Goal: Use online tool/utility

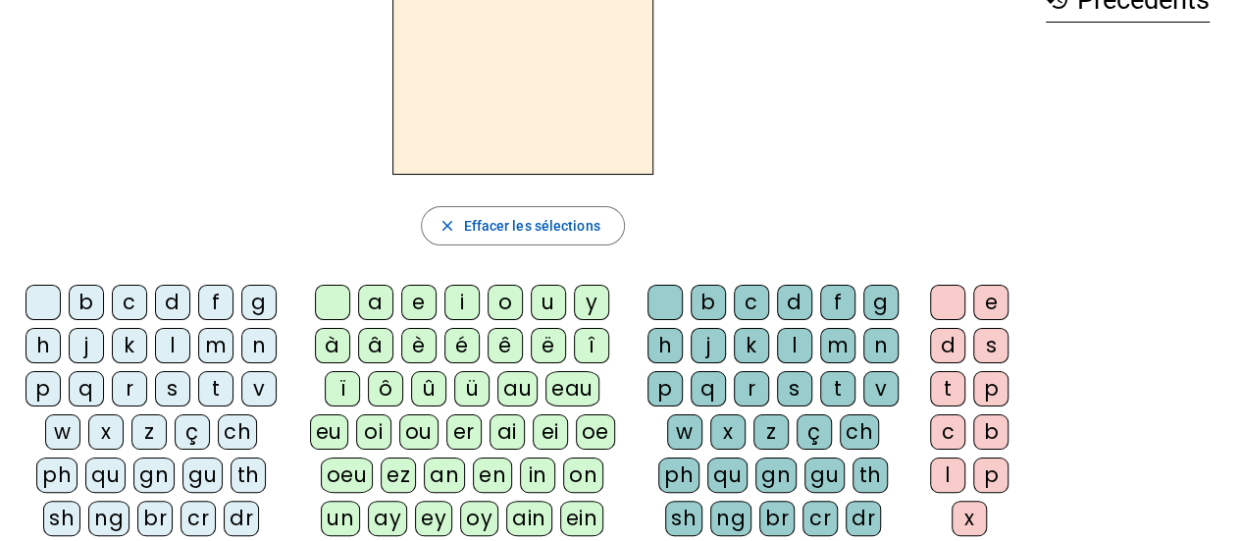
scroll to position [135, 0]
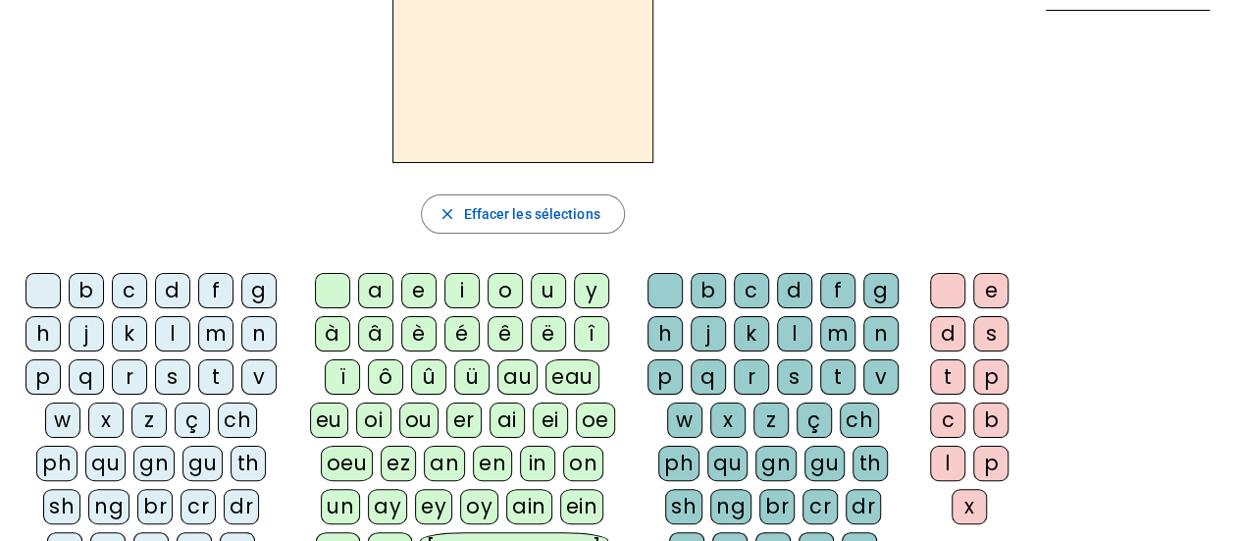
click at [181, 329] on div "l" at bounding box center [172, 333] width 35 height 35
click at [380, 290] on div "a" at bounding box center [375, 290] width 35 height 35
click at [738, 280] on div "c" at bounding box center [751, 290] width 35 height 35
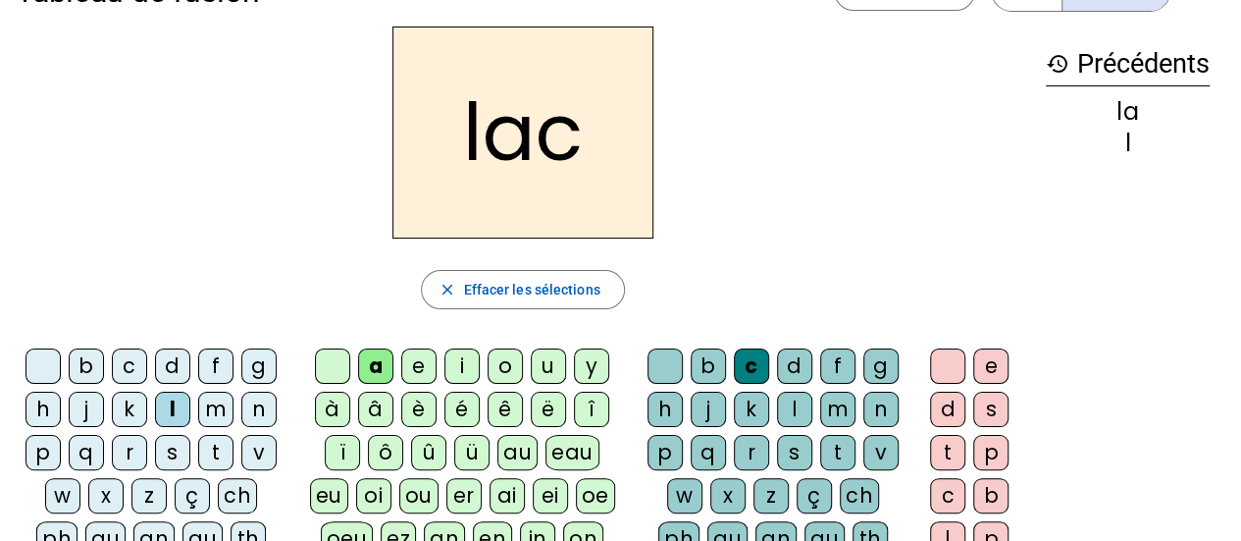
scroll to position [57, 0]
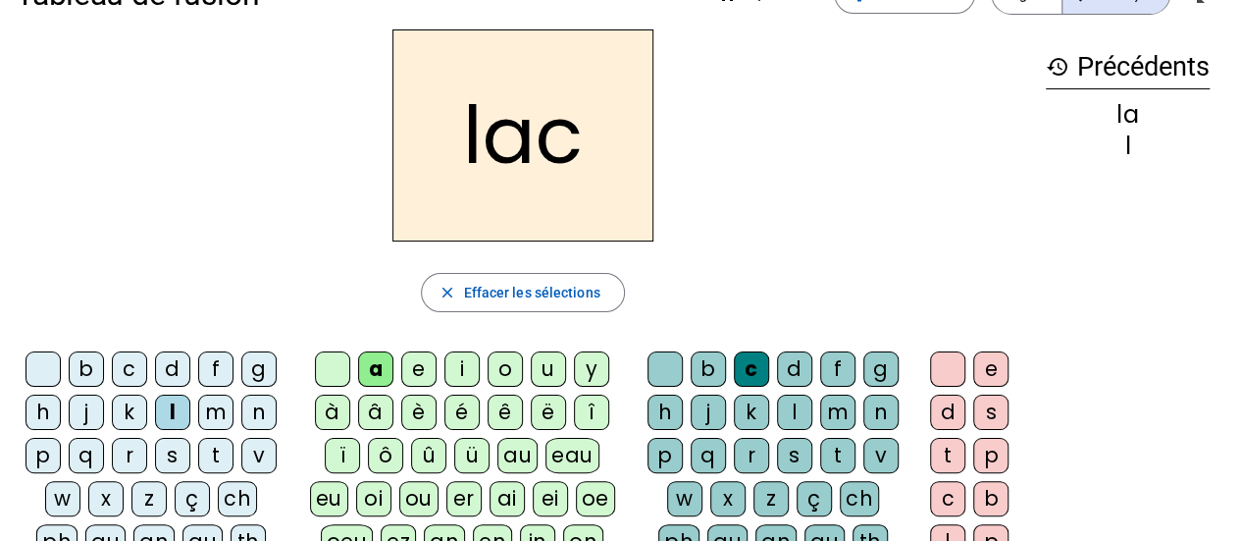
click at [216, 446] on div "t" at bounding box center [215, 455] width 35 height 35
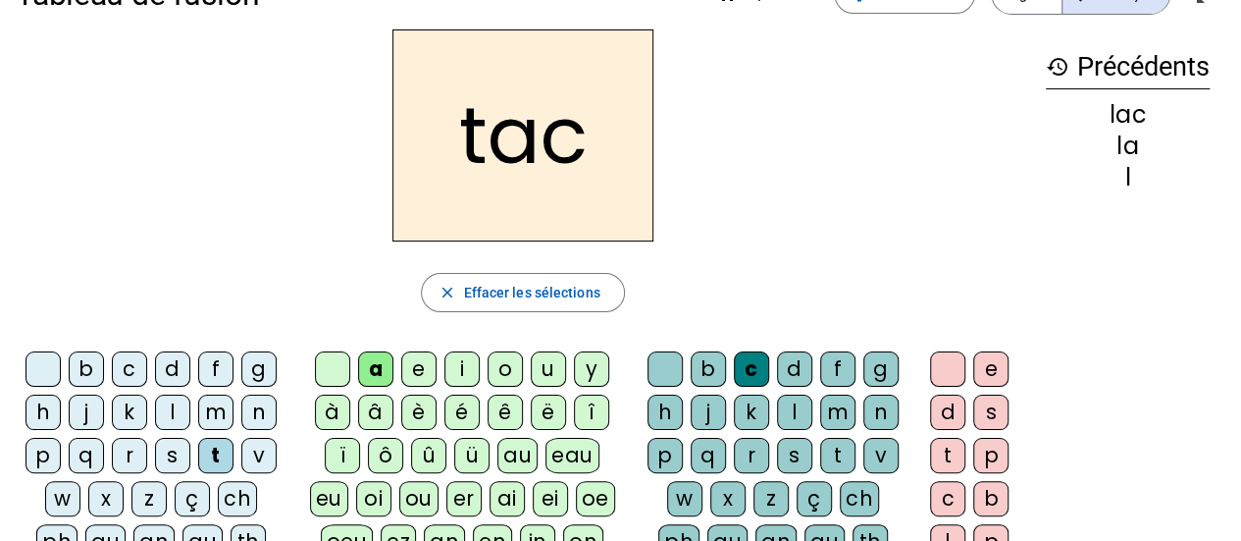
click at [666, 358] on div at bounding box center [664, 368] width 35 height 35
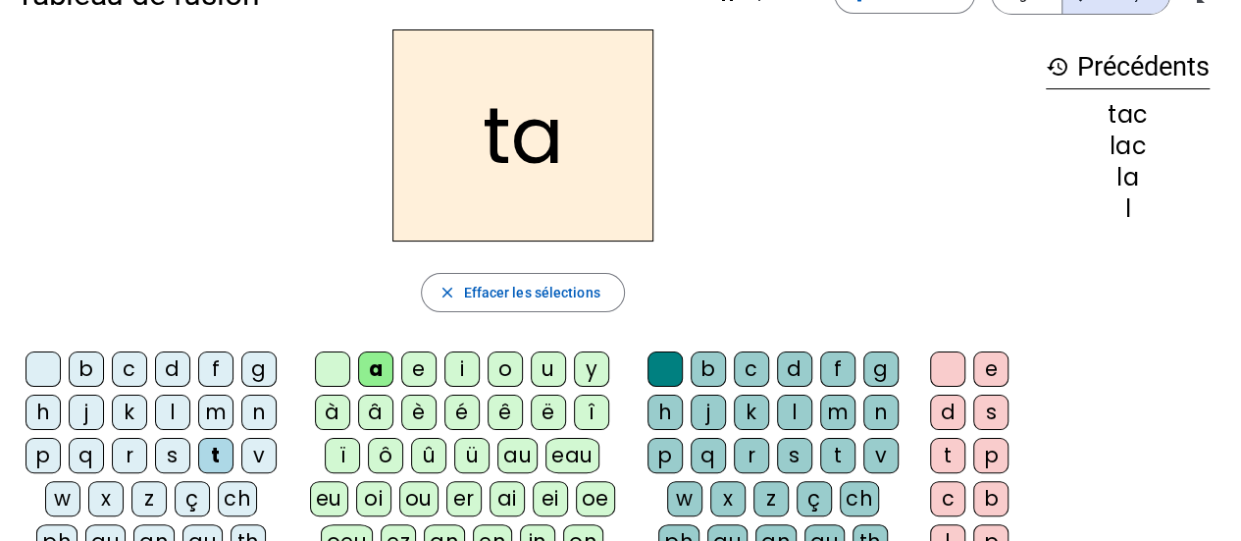
click at [426, 370] on div "e" at bounding box center [418, 368] width 35 height 35
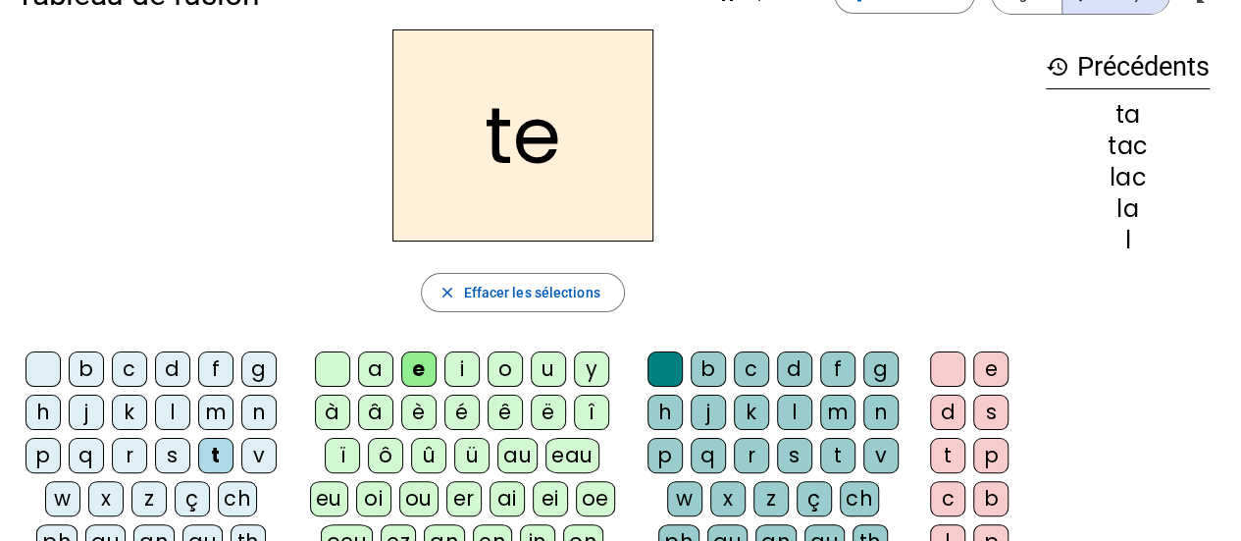
click at [543, 368] on div "u" at bounding box center [548, 368] width 35 height 35
click at [179, 365] on div "d" at bounding box center [172, 368] width 35 height 35
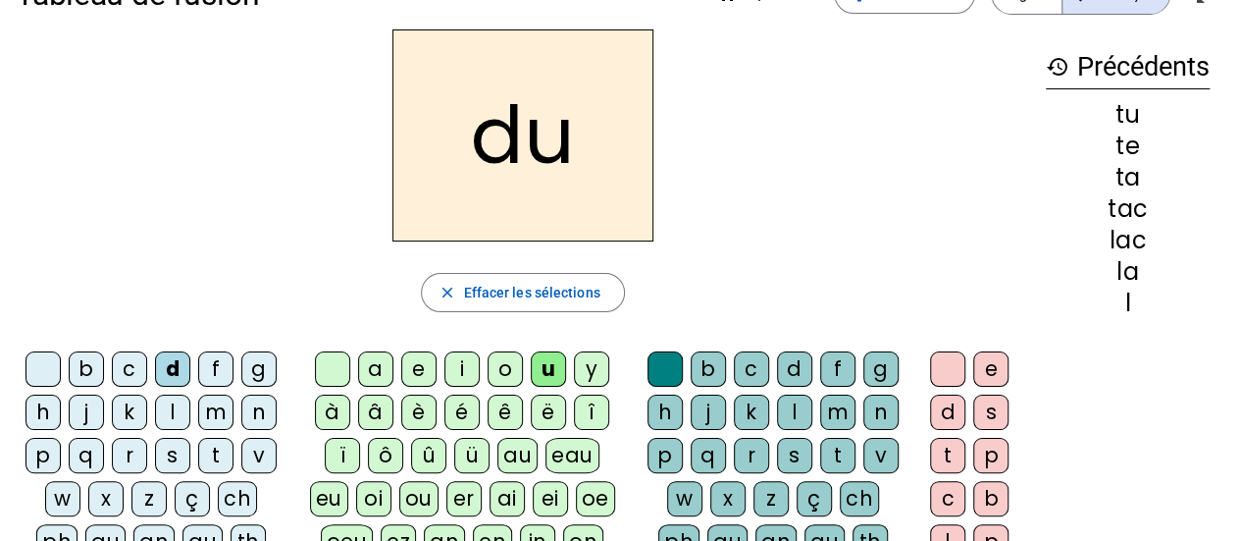
click at [749, 368] on div "c" at bounding box center [751, 368] width 35 height 35
